Goal: Register for event/course

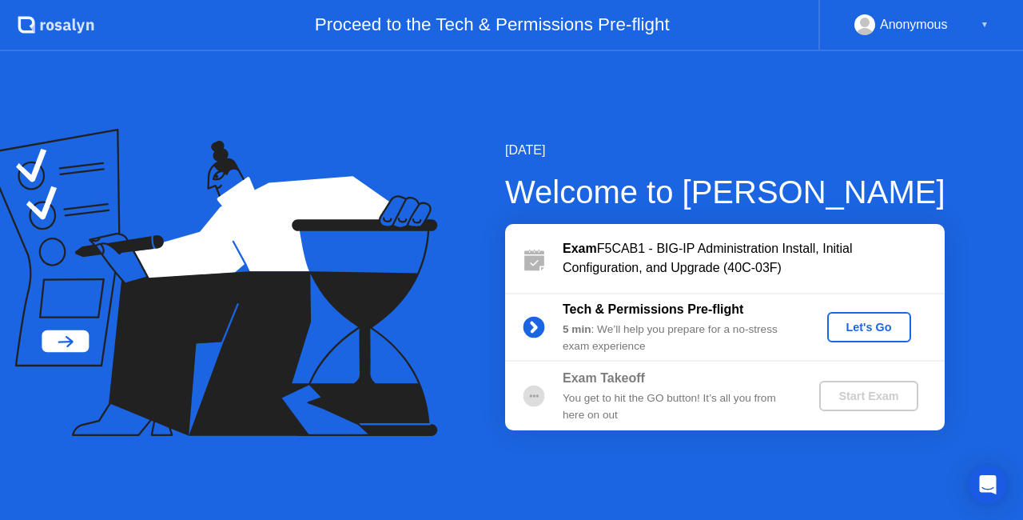
click at [854, 325] on div "Let's Go" at bounding box center [869, 327] width 71 height 13
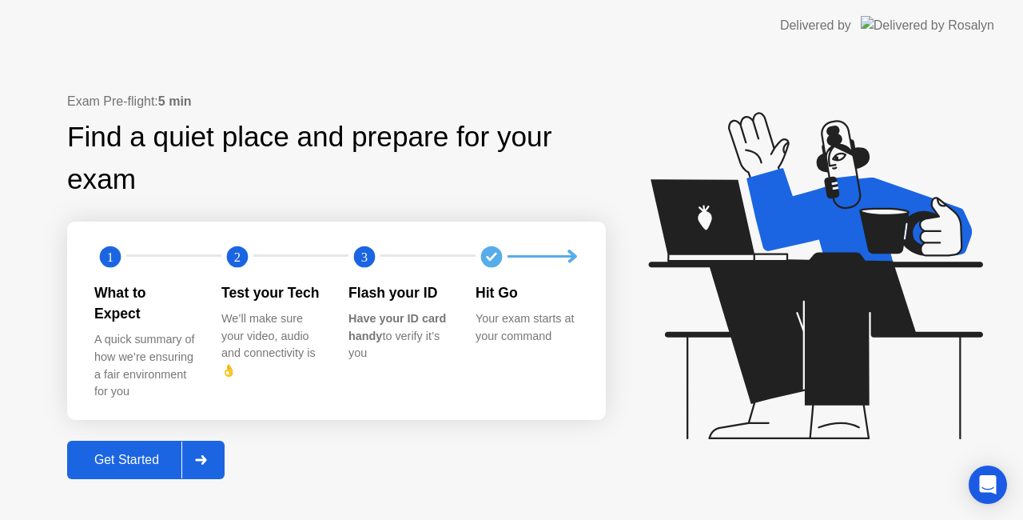
click at [138, 455] on div "Get Started" at bounding box center [127, 459] width 110 height 14
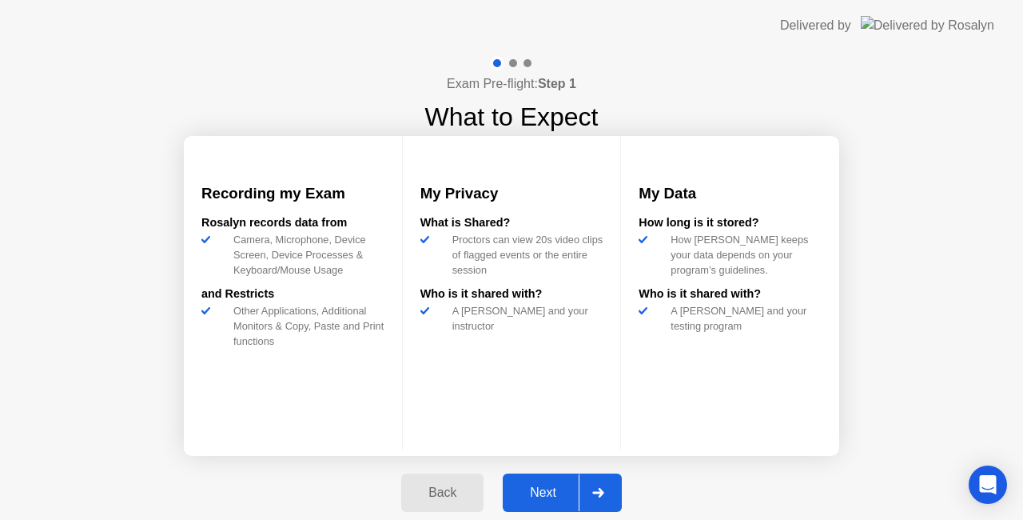
click at [544, 491] on div "Next" at bounding box center [543, 492] width 71 height 14
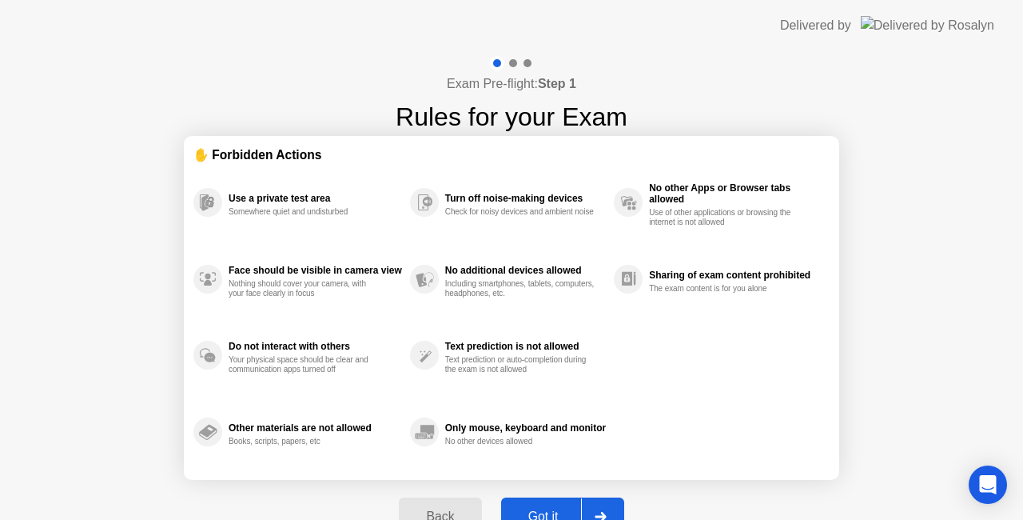
click at [881, 110] on div "Exam Pre-flight: Step 1 Rules for your Exam ✋ Forbidden Actions Use a private t…" at bounding box center [511, 304] width 1023 height 507
click at [549, 503] on button "Got it" at bounding box center [562, 516] width 123 height 38
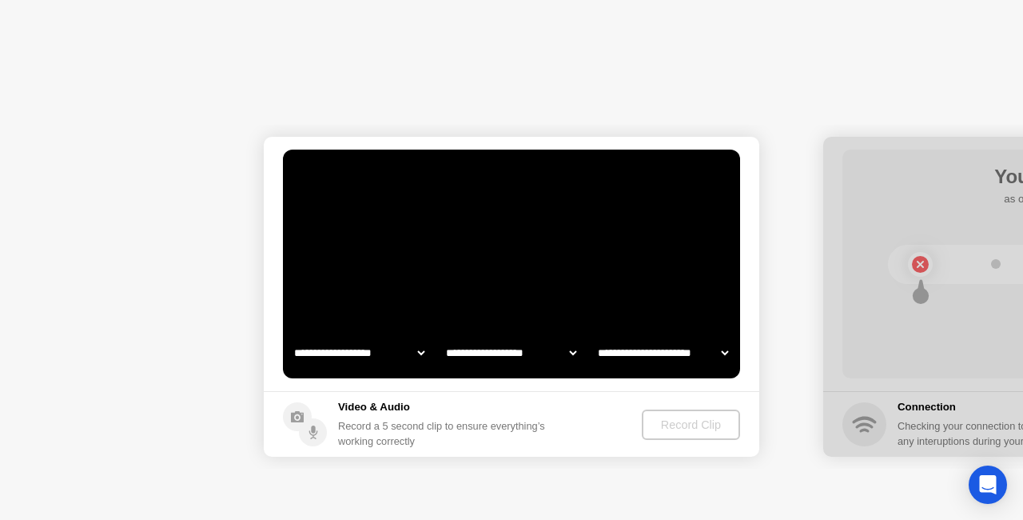
select select "**********"
select select "*******"
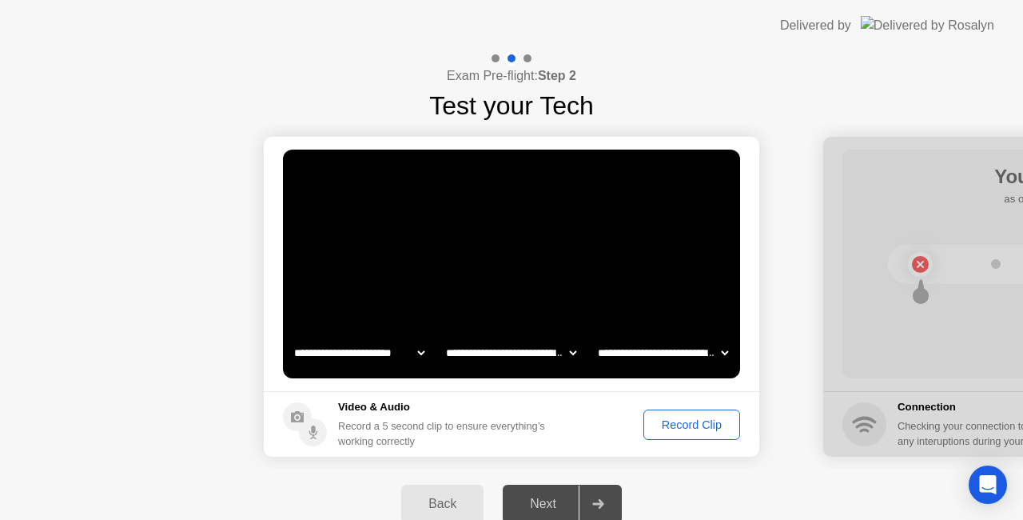
click at [686, 435] on button "Record Clip" at bounding box center [692, 424] width 97 height 30
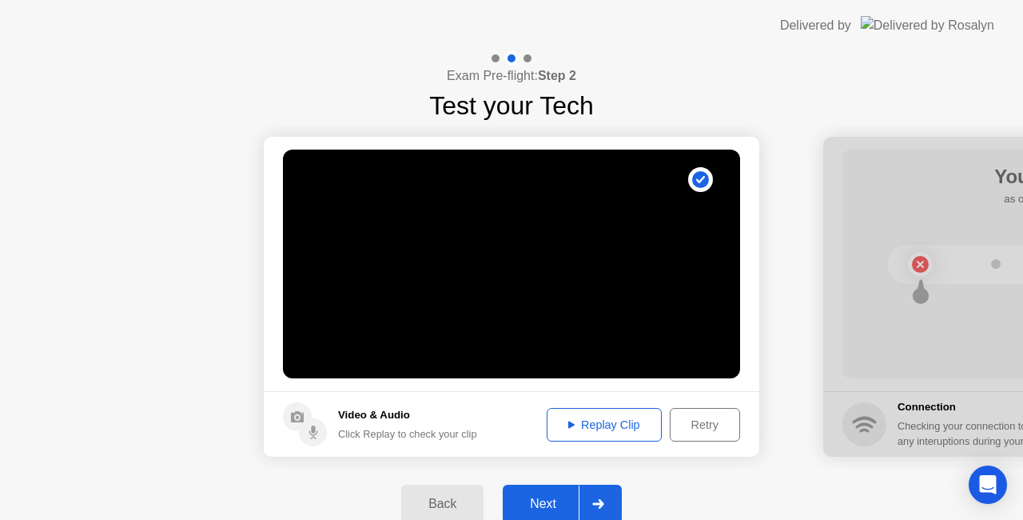
click at [609, 428] on div "Replay Clip" at bounding box center [604, 424] width 104 height 13
click at [548, 497] on div "Next" at bounding box center [543, 503] width 71 height 14
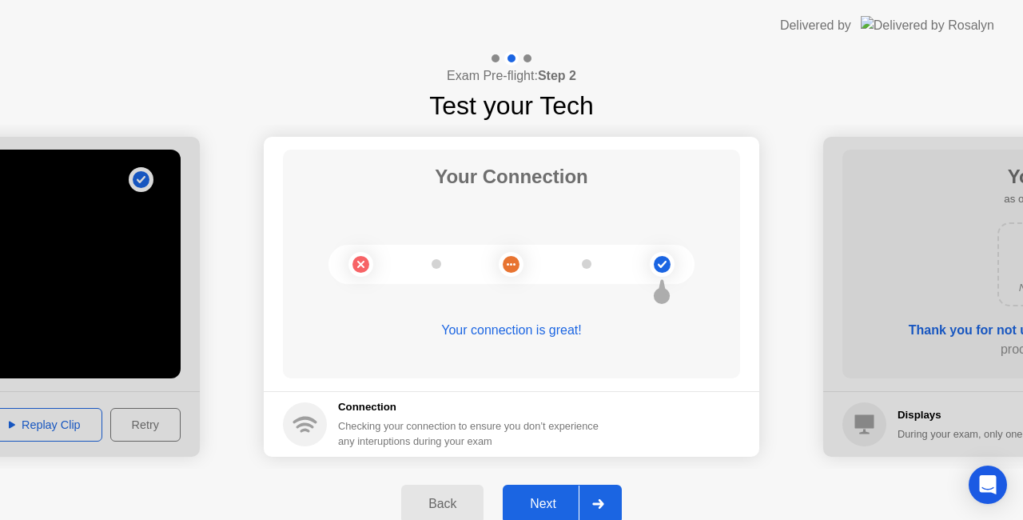
click at [549, 507] on div "Next" at bounding box center [543, 503] width 71 height 14
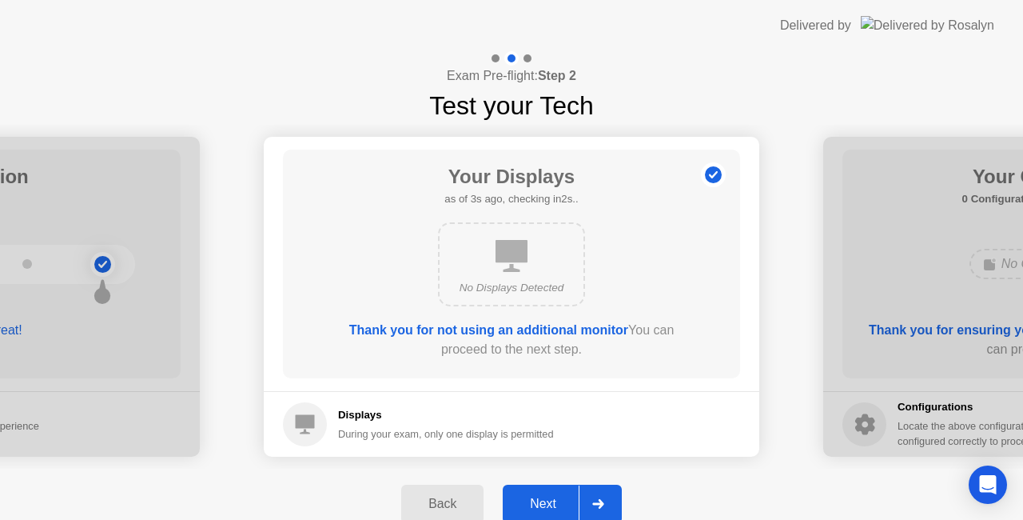
click at [547, 498] on div "Next" at bounding box center [543, 503] width 71 height 14
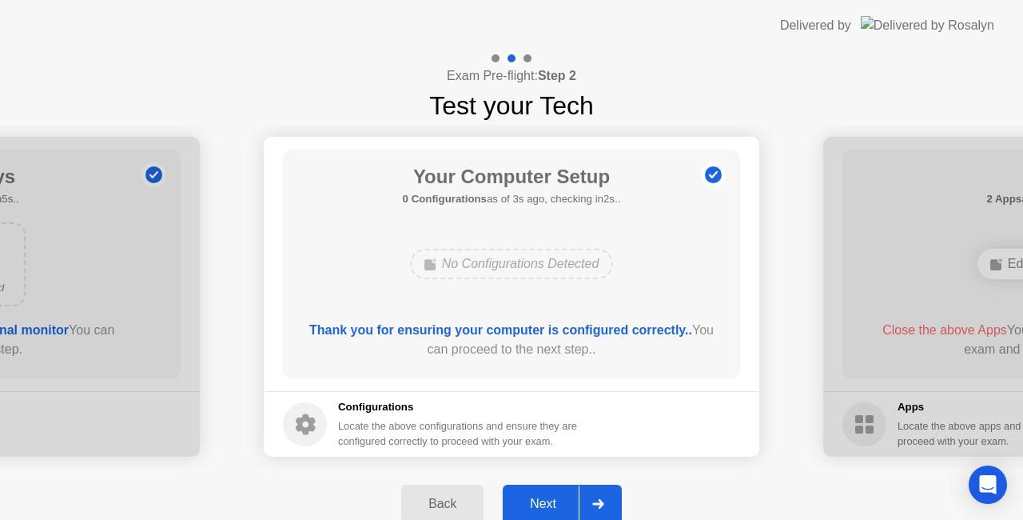
click at [547, 498] on div "Next" at bounding box center [543, 503] width 71 height 14
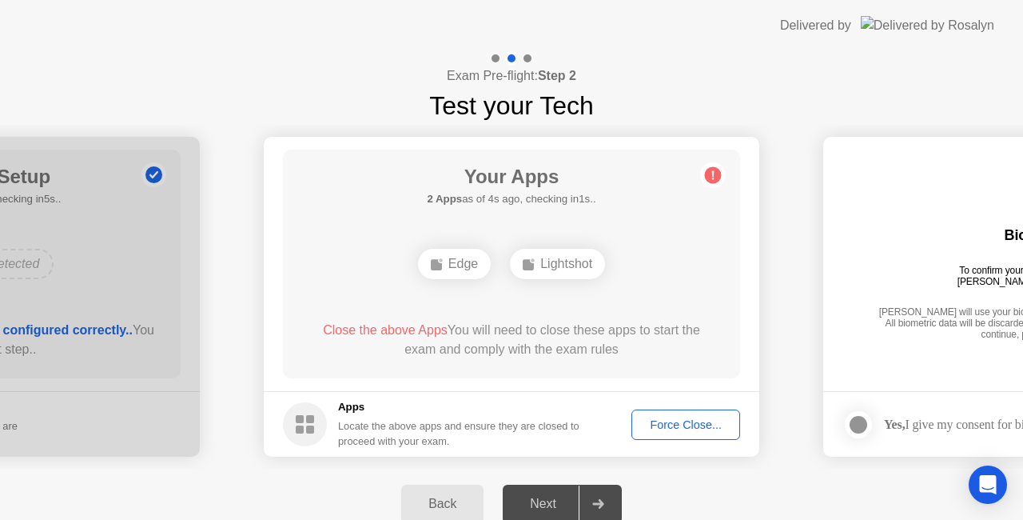
click at [672, 418] on div "Force Close..." at bounding box center [686, 424] width 98 height 13
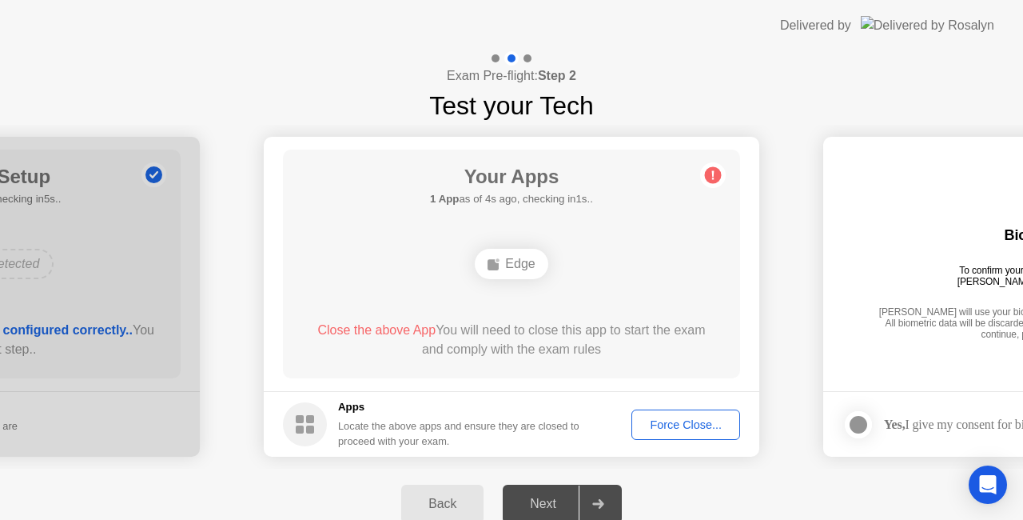
click at [559, 405] on h5 "Apps" at bounding box center [459, 407] width 242 height 16
click at [595, 261] on div "Edge" at bounding box center [512, 263] width 366 height 43
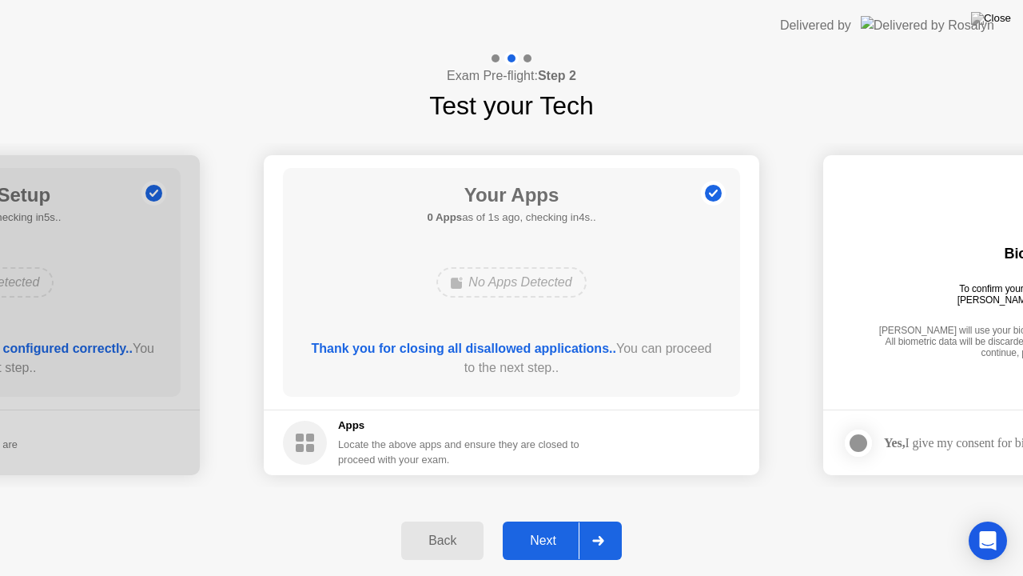
click at [540, 519] on button "Next" at bounding box center [562, 540] width 119 height 38
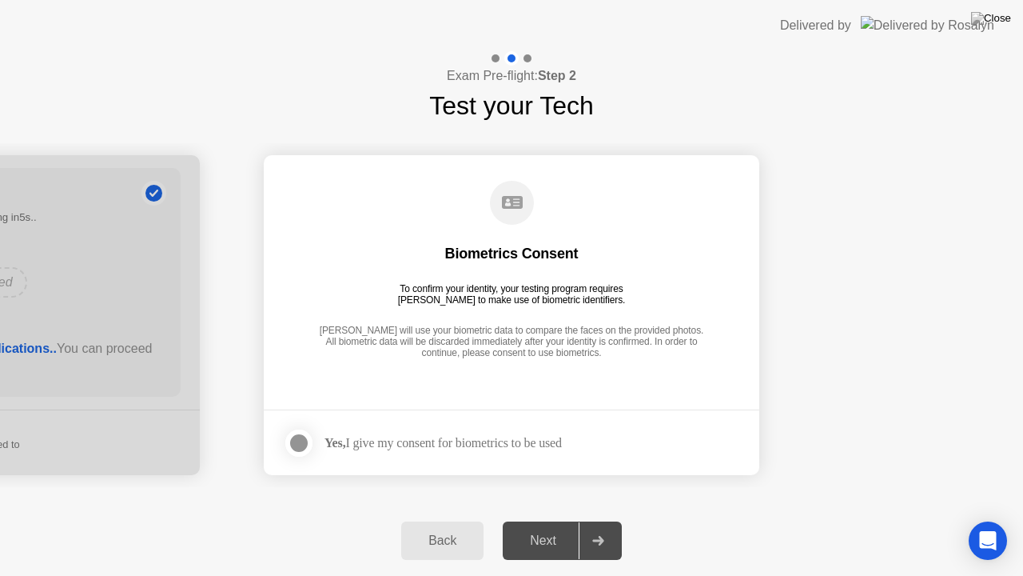
click at [303, 449] on div at bounding box center [298, 442] width 19 height 19
click at [551, 519] on button "Next" at bounding box center [562, 540] width 119 height 38
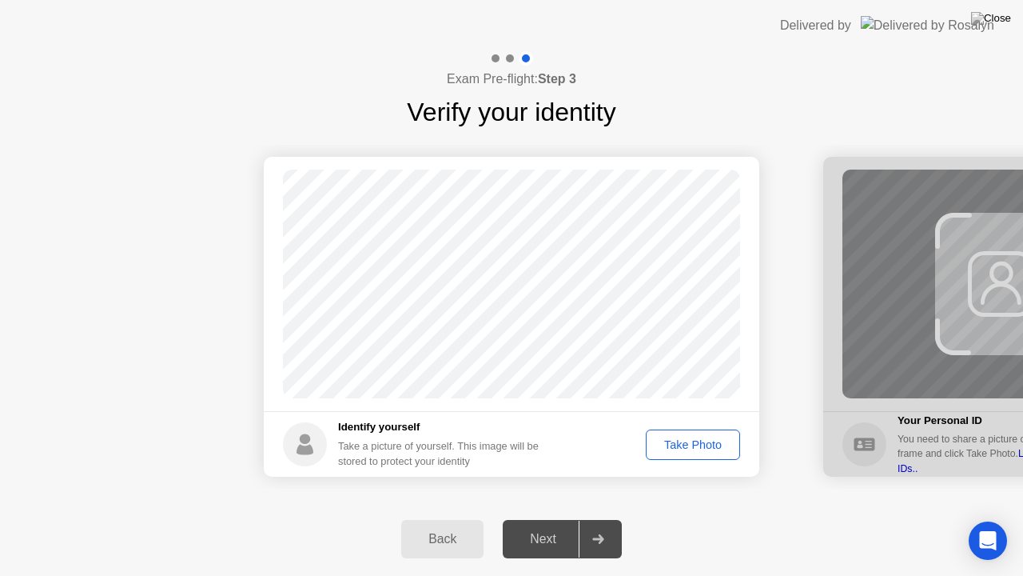
click at [704, 445] on div "Take Photo" at bounding box center [693, 444] width 83 height 13
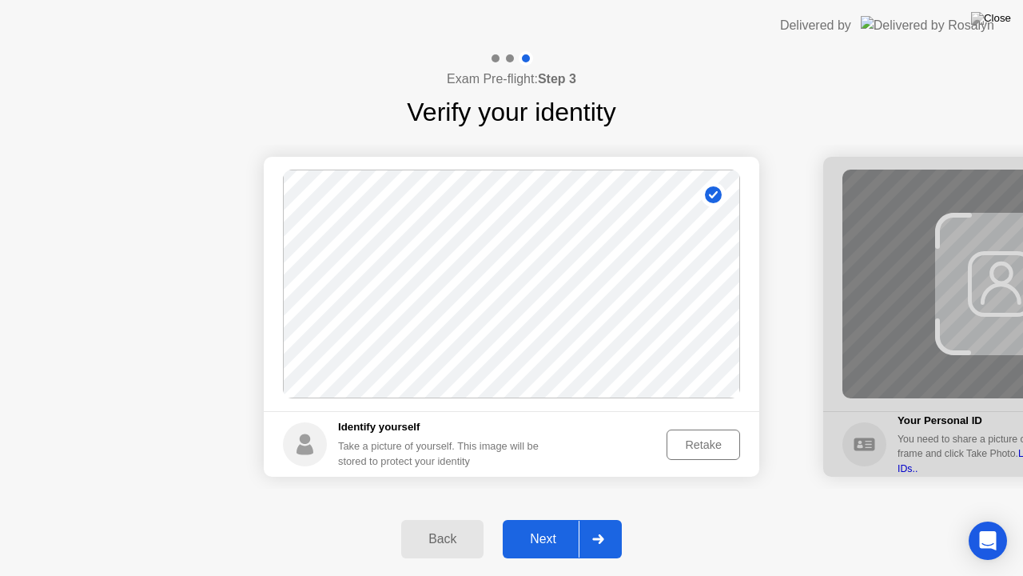
click at [536, 519] on div "Next" at bounding box center [543, 539] width 71 height 14
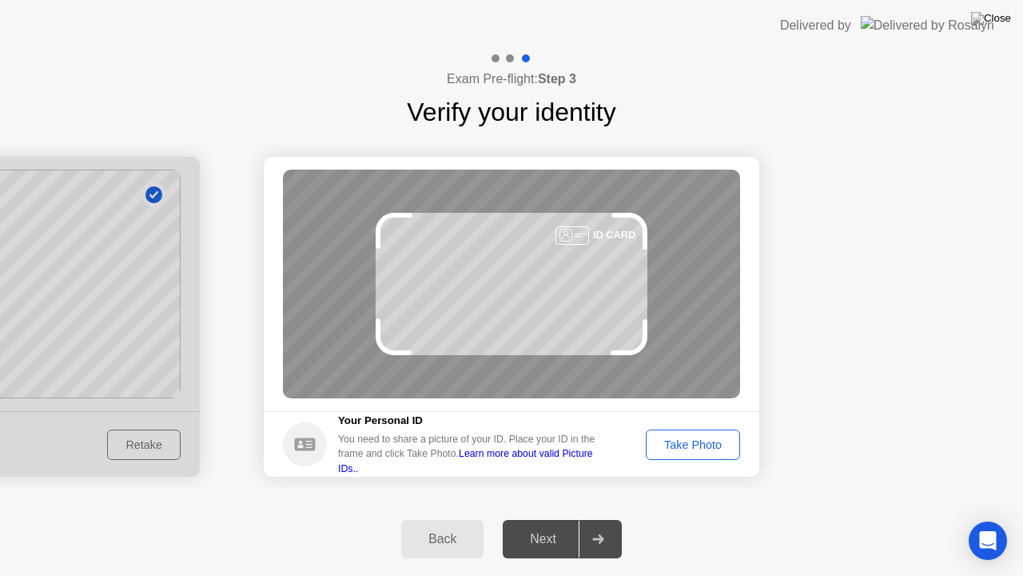
click at [708, 444] on div "Take Photo" at bounding box center [693, 444] width 83 height 13
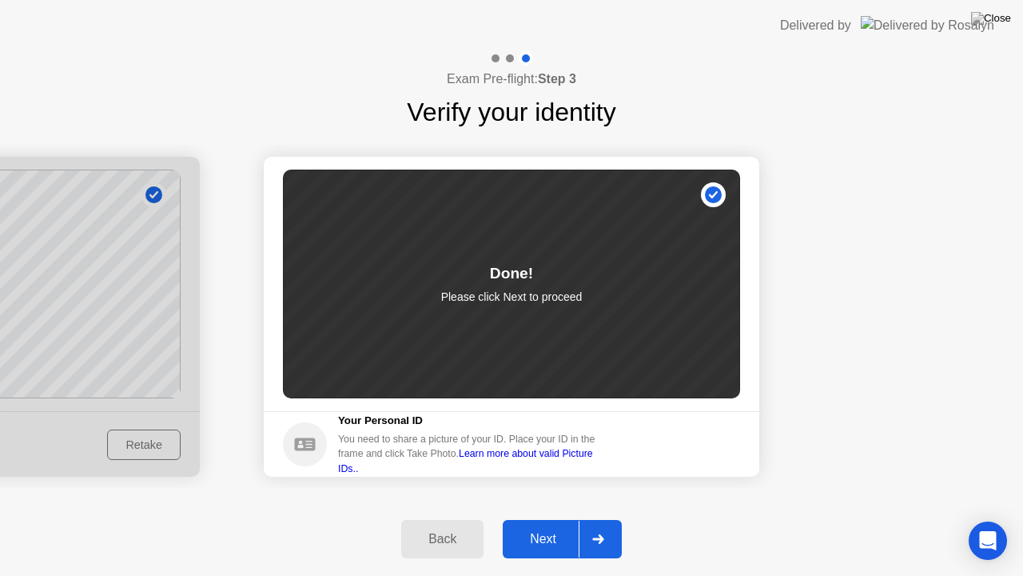
click at [544, 519] on div "Next" at bounding box center [543, 539] width 71 height 14
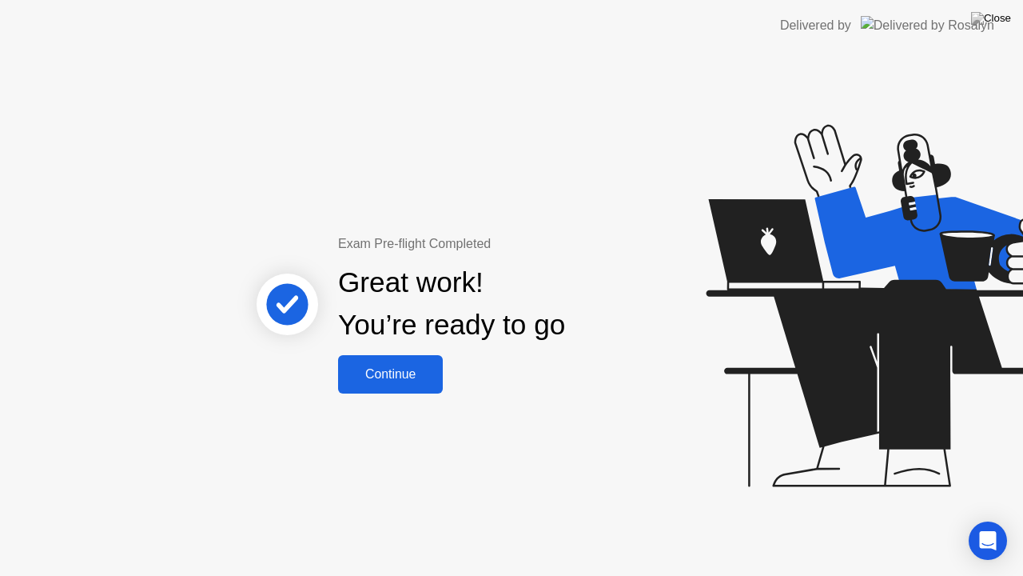
click at [393, 381] on div "Continue" at bounding box center [390, 374] width 95 height 14
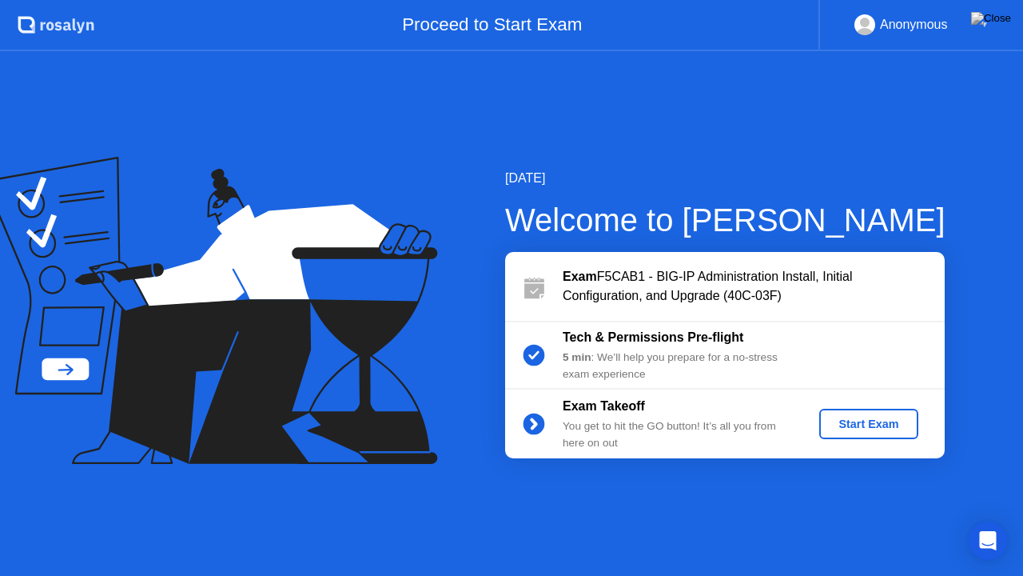
click at [873, 429] on div "Start Exam" at bounding box center [869, 423] width 86 height 13
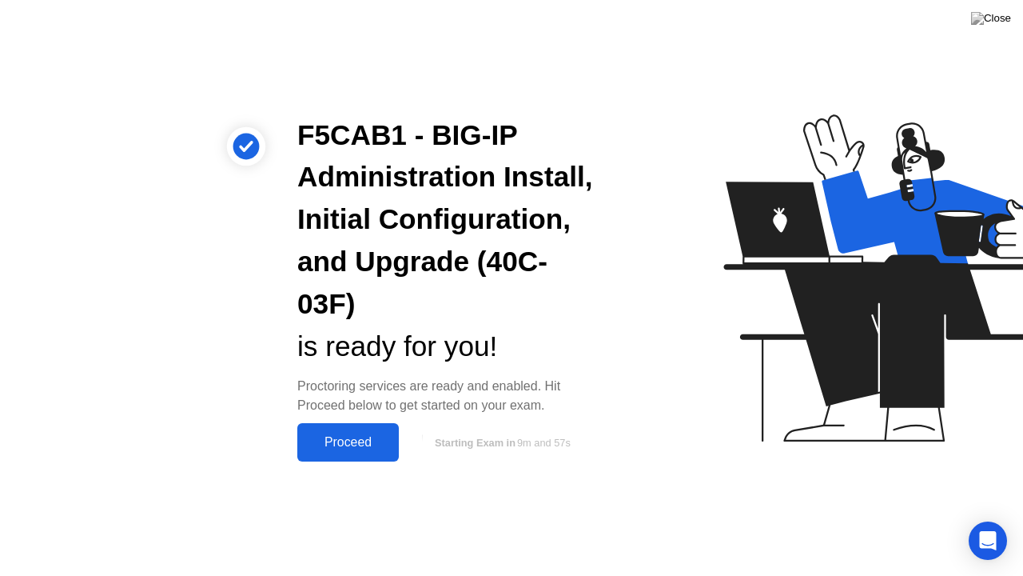
click at [377, 441] on div "Proceed" at bounding box center [348, 442] width 92 height 14
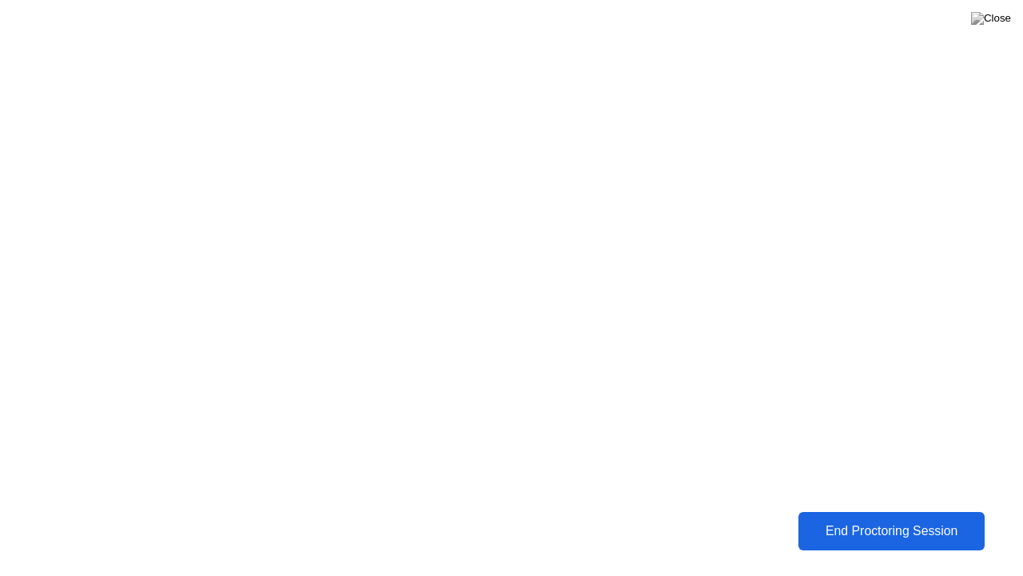
click at [876, 519] on div "End Proctoring Session" at bounding box center [892, 531] width 194 height 16
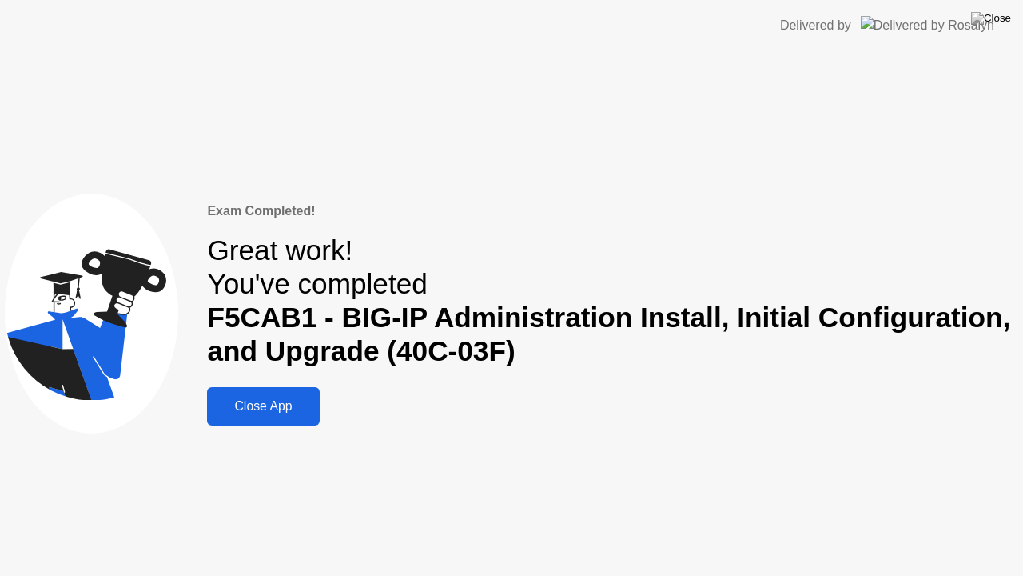
click at [285, 406] on div "Close App" at bounding box center [263, 406] width 102 height 14
